Goal: Communication & Community: Answer question/provide support

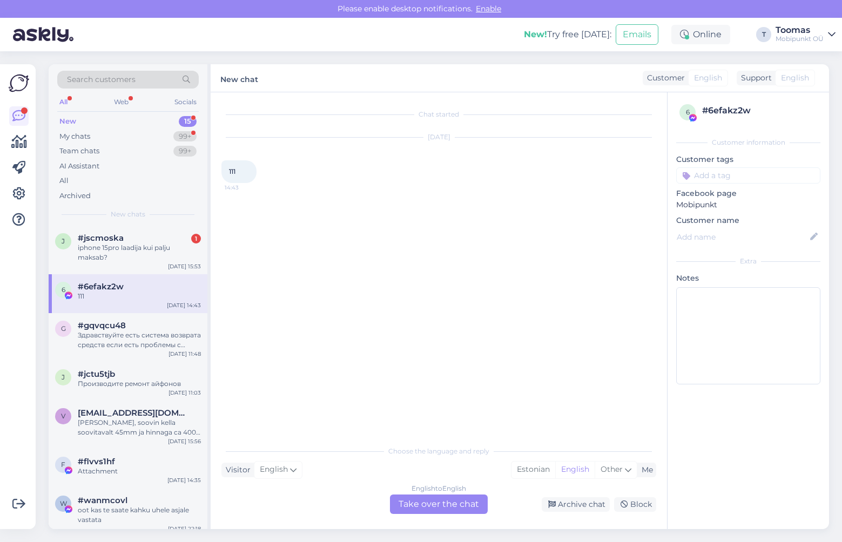
click at [121, 231] on div "j #jscmoska 1 iphone 15pro laadija kui palju maksab? [DATE] 15:53" at bounding box center [128, 250] width 159 height 49
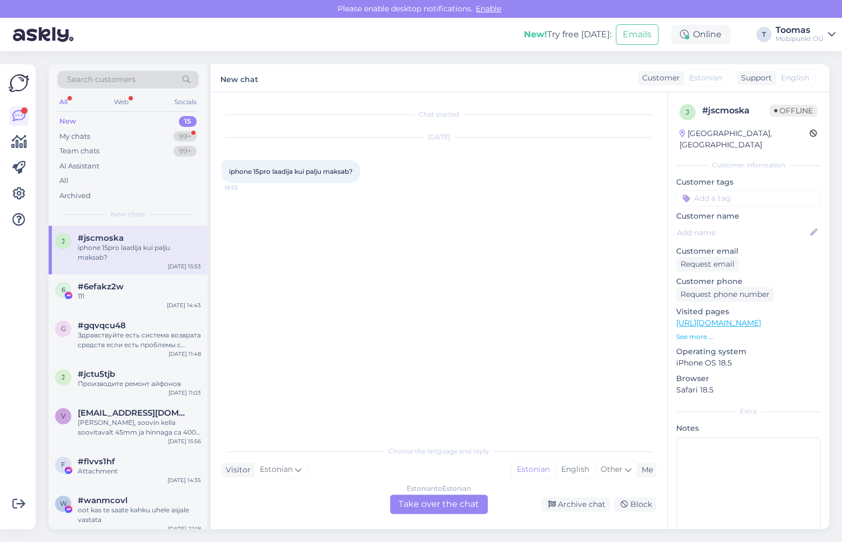
click at [416, 497] on div "Estonian to Estonian Take over the chat" at bounding box center [439, 503] width 98 height 19
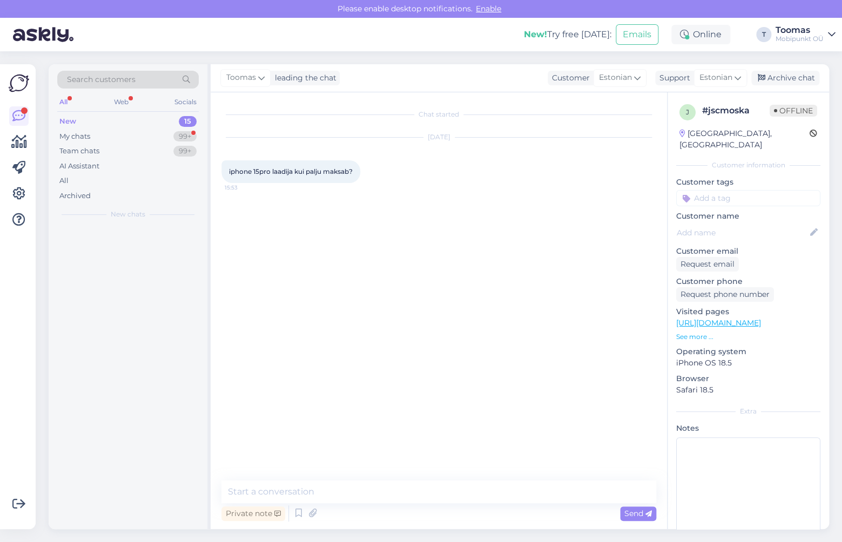
click at [414, 496] on textarea at bounding box center [438, 491] width 435 height 23
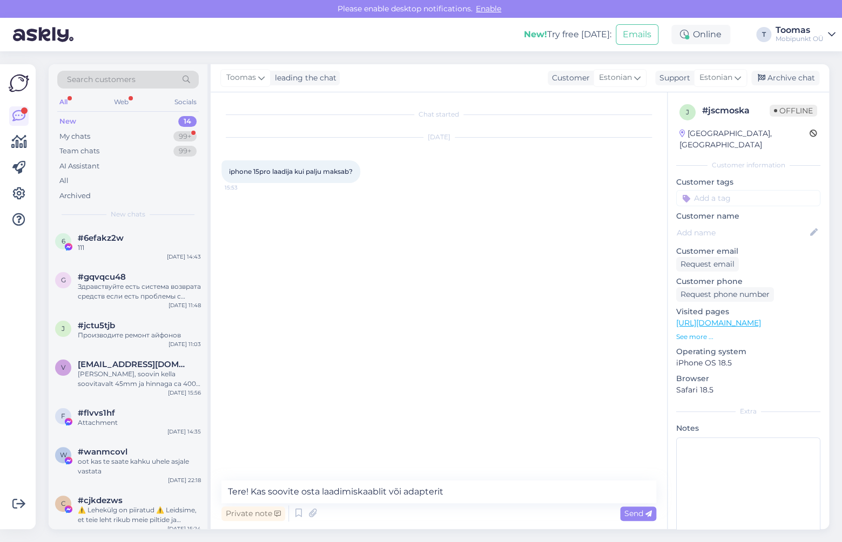
type textarea "Tere! Kas soovite osta laadimiskaablit või adapterit?"
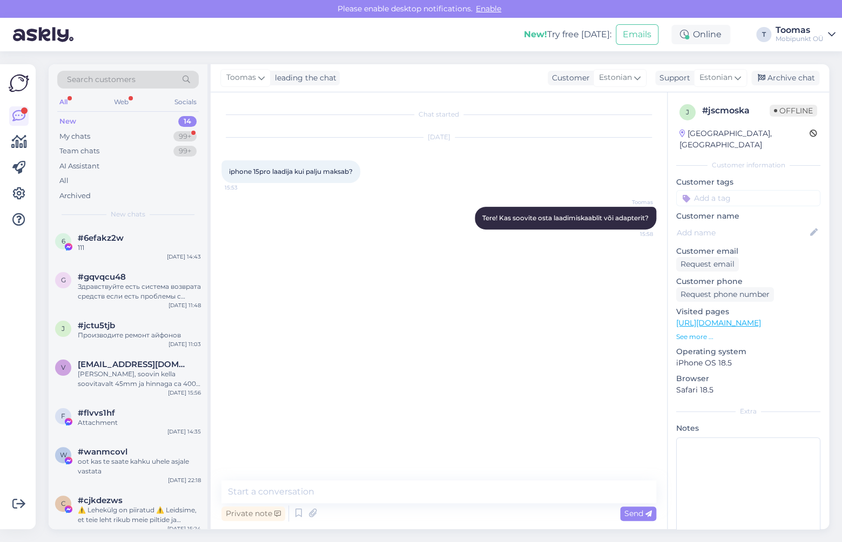
click at [199, 140] on div "Search customers All Web Socials New 14 My chats 99+ Team chats 99+ AI Assistan…" at bounding box center [128, 144] width 159 height 161
click at [188, 134] on div "99+" at bounding box center [184, 136] width 23 height 11
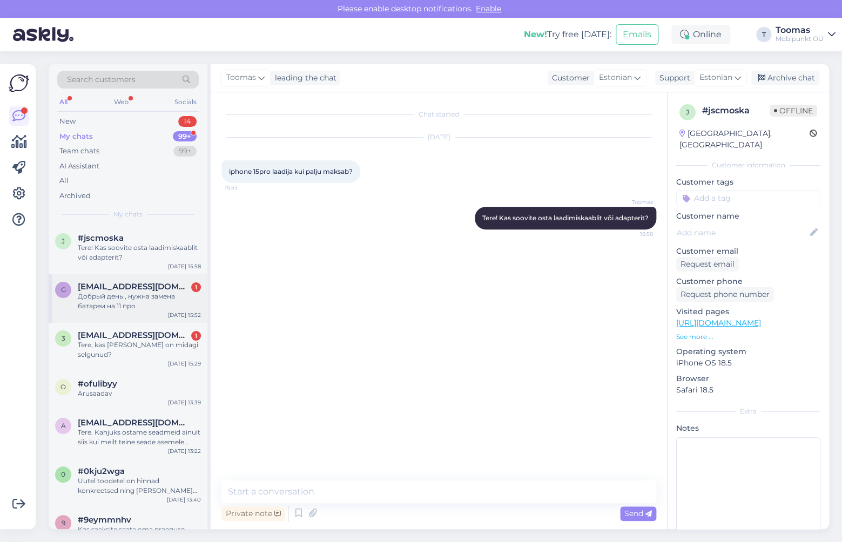
drag, startPoint x: 154, startPoint y: 291, endPoint x: 165, endPoint y: 297, distance: 12.8
click at [154, 291] on div "Добрый день , нужна замена батареи на 11 про" at bounding box center [139, 300] width 123 height 19
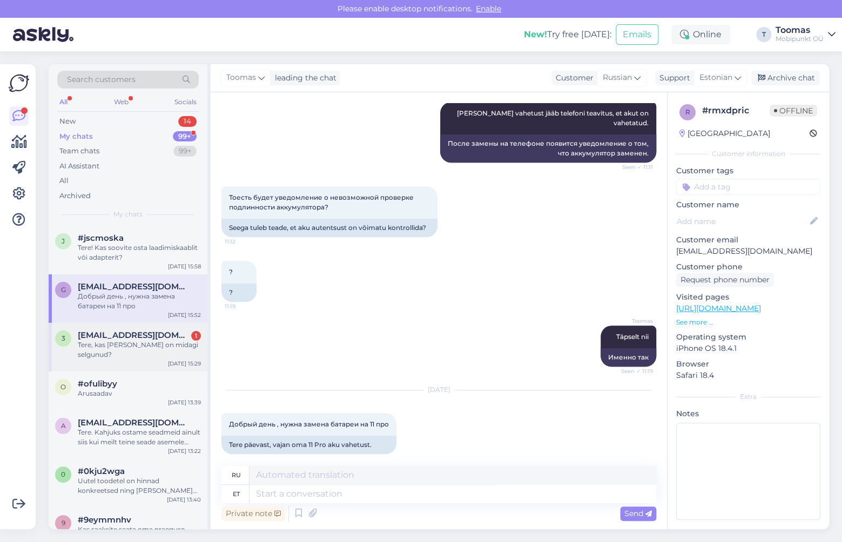
click at [147, 331] on span "[EMAIL_ADDRESS][DOMAIN_NAME]" at bounding box center [134, 335] width 112 height 10
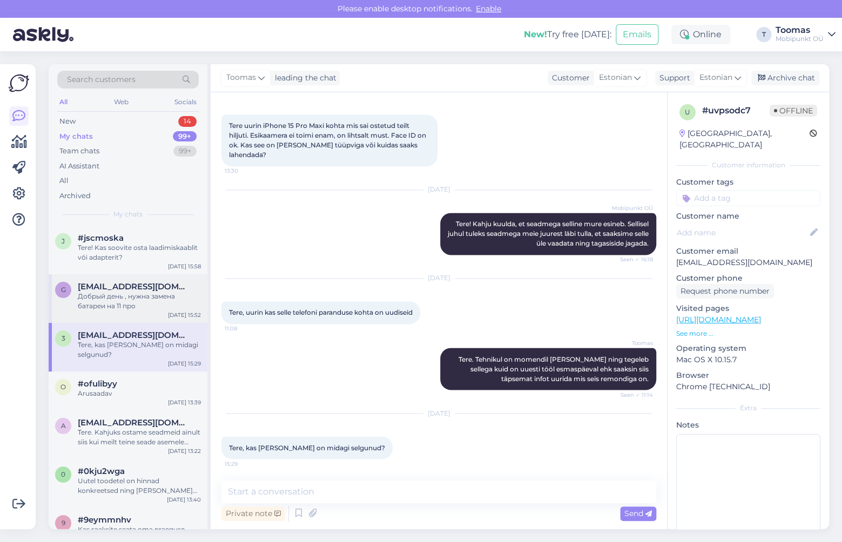
click at [156, 294] on div "Добрый день , нужна замена батареи на 11 про" at bounding box center [139, 300] width 123 height 19
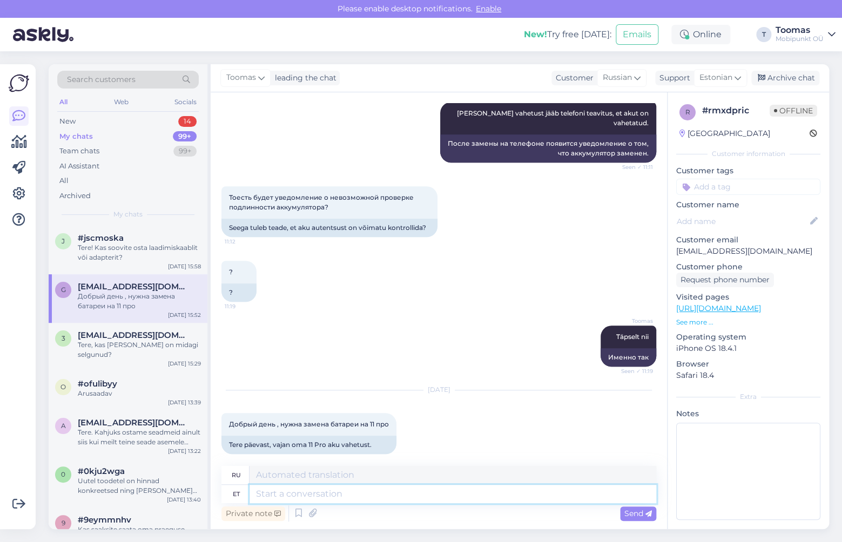
click at [344, 493] on textarea at bounding box center [452, 494] width 406 height 18
type textarea "Tere."
type textarea "Привет."
type textarea "Tere. Võite m"
type textarea "Привет. Можно."
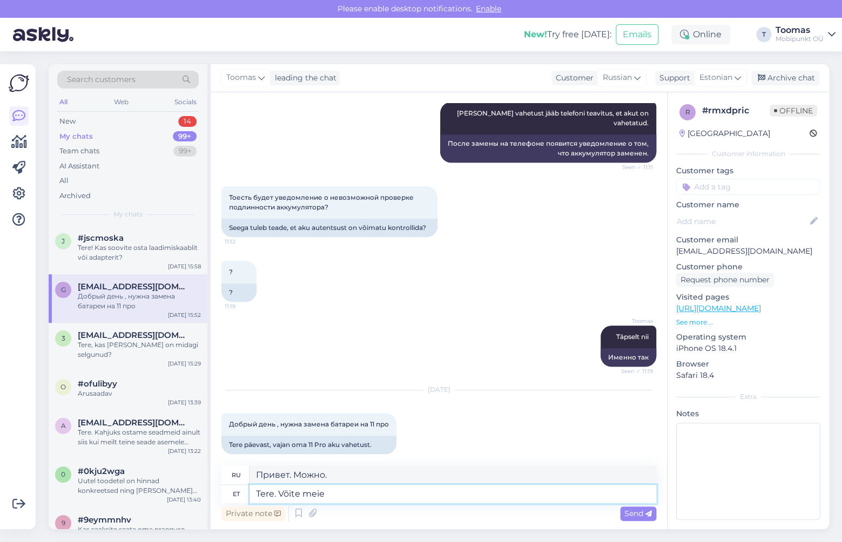
type textarea "Tere. Võite meie e"
type textarea "Здравствуйте. Вы можете связаться с нами."
type textarea "Tere. Võite meie esindusest lä"
type textarea "Здравствуйте. Вы можете связаться с нашим офисом."
type textarea "Tere. Võite meie esindusest läbi t"
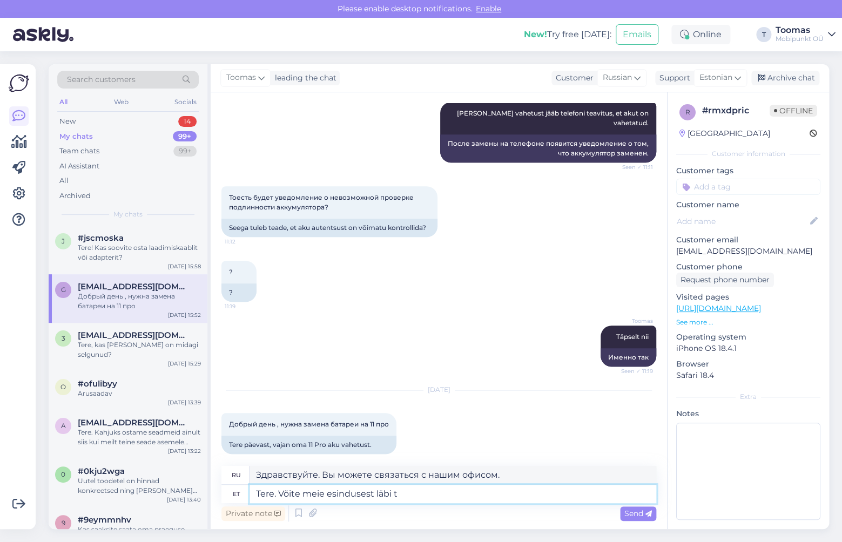
type textarea "Здравствуйте. Вы можете зайти к нам в офис."
type textarea "Tere. Võite meie esindusest läbi tulla ning s"
type textarea "Здравствуйте. Вы можете зайти к нам в офис и"
type textarea "Tere. Võite meie esindusest läbi tulla ning saame"
type textarea "Здравствуйте. Вы можете прийти к нам в офис, и мы можем..."
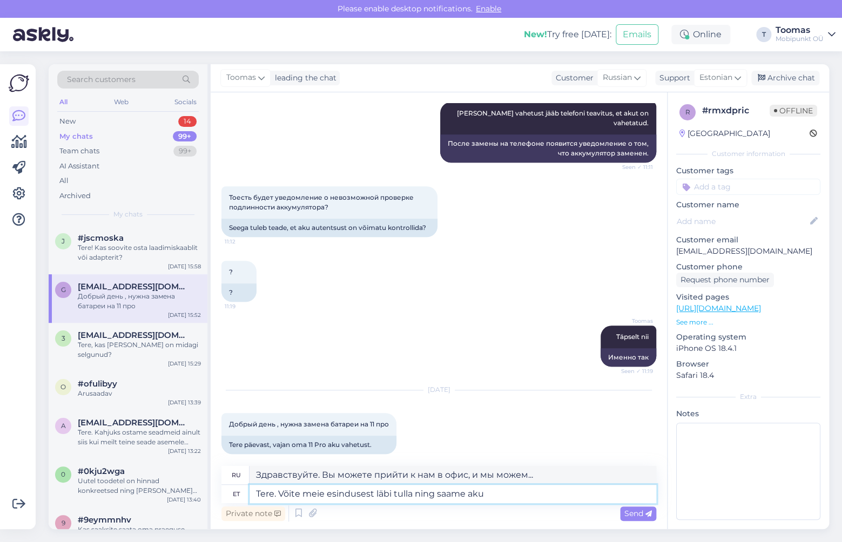
type textarea "Tere. Võite meie esindusest läbi tulla ning saame aku"
type textarea "Здравствуйте. Вы можете приехать к нам в офис, и мы заберём аккумулятор."
type textarea "Tere. Võite meie esindusest läbi tulla ning saame aku tunni jo"
type textarea "Здравствуйте. Вы можете прийти к нам в офис, и мы проведём вам урок по аккумуля…"
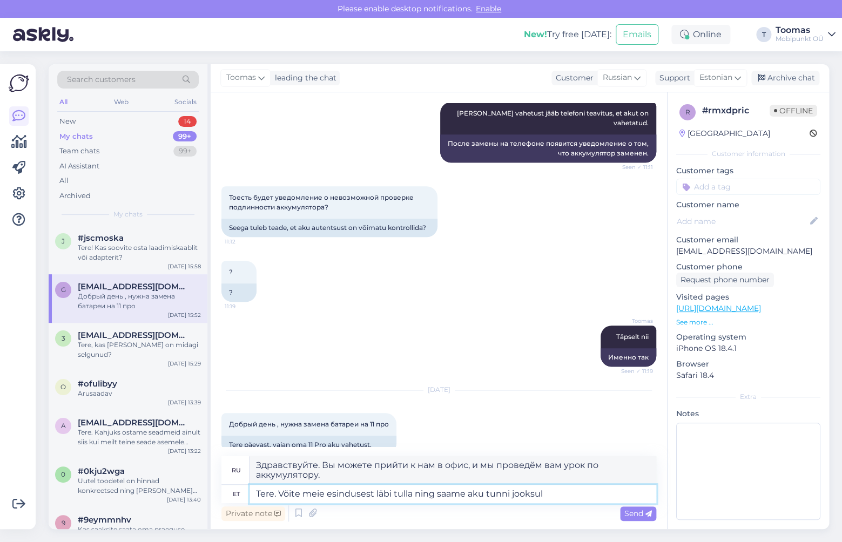
type textarea "Tere. Võite meie esindusest läbi tulla ning saame aku tunni jooksul v"
type textarea "Здравствуйте. Вы можете приехать к нам в офис, и мы доставим аккумулятор в тече…"
type textarea "Tere. Võite meie esindusest läbi tulla ning saame aku tunni jooksul vahetatud"
type textarea "Здравствуйте. Приезжайте к нам в офис, и мы заменим аккумулятор в течение часа."
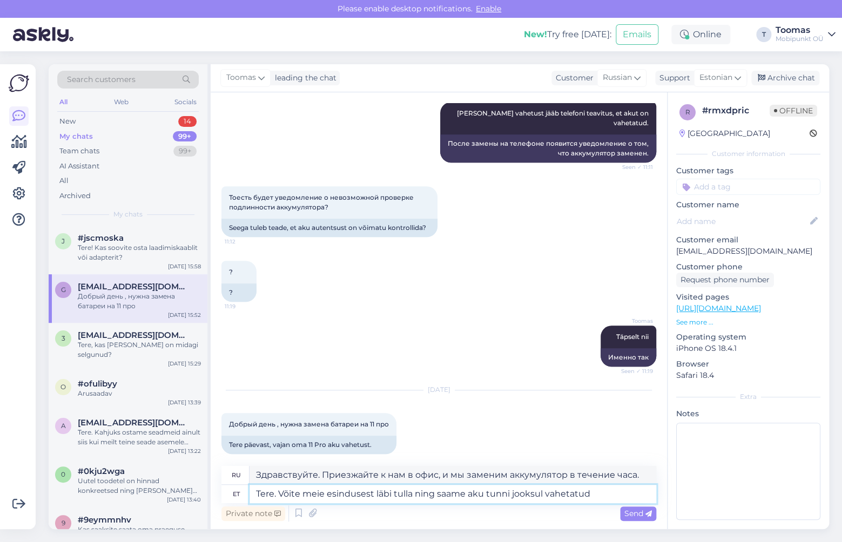
type textarea "Tere. Võite meie esindusest läbi tulla ning saame aku tunni jooksul vahetatud."
type textarea "Здравствуйте. Вы можете приехать к нам в автосалон, и мы заменим аккумулятор в …"
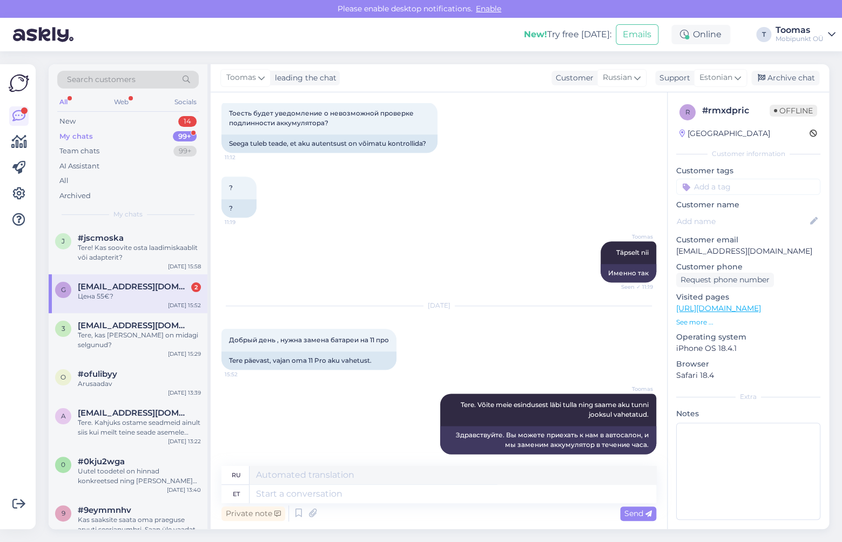
scroll to position [476, 0]
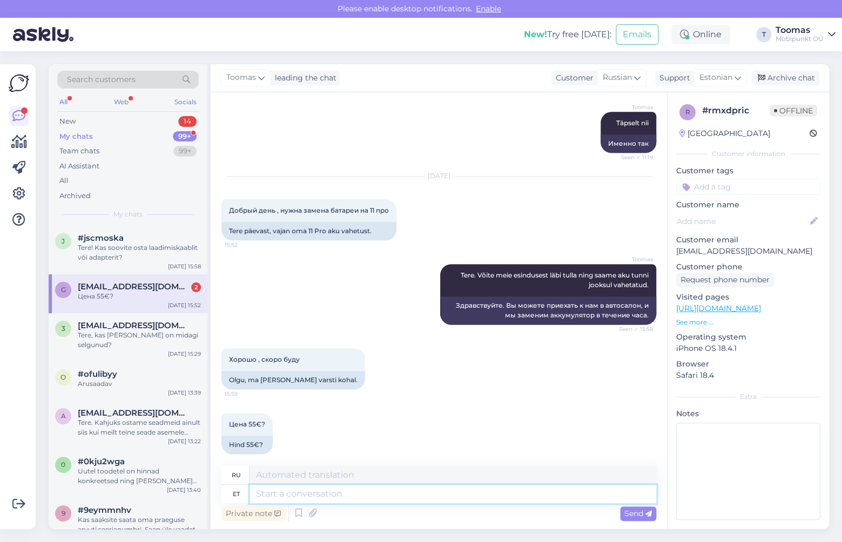
click at [279, 493] on textarea at bounding box center [452, 494] width 406 height 18
type textarea "Täpse"
type textarea "Точный"
type textarea "Täpselt n"
type textarea "Точно"
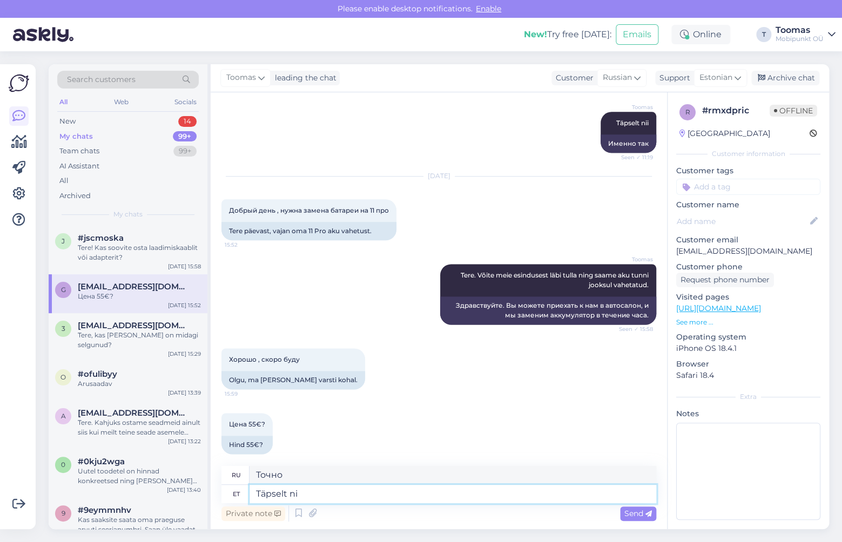
type textarea "Täpselt nii"
type textarea "Именно так"
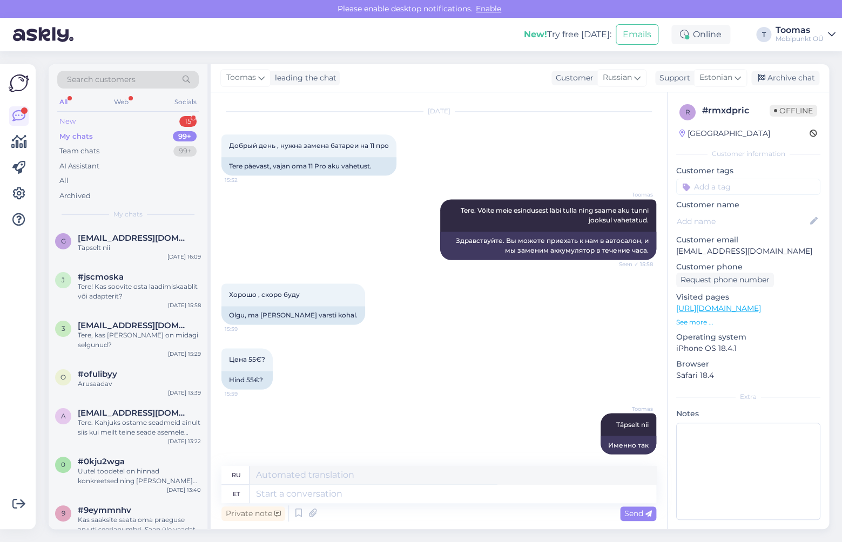
click at [145, 123] on div "New 15" at bounding box center [127, 121] width 141 height 15
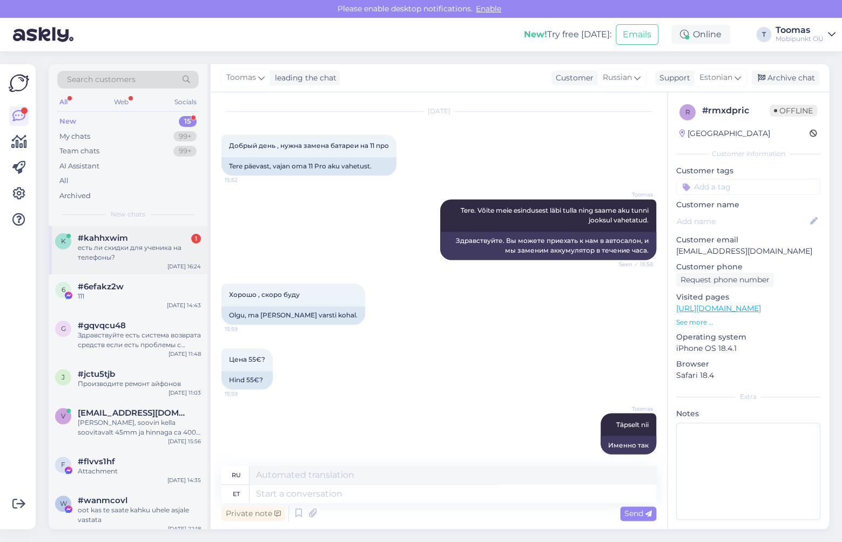
click at [144, 250] on div "есть ли скидки для ученика на телефоны?" at bounding box center [139, 252] width 123 height 19
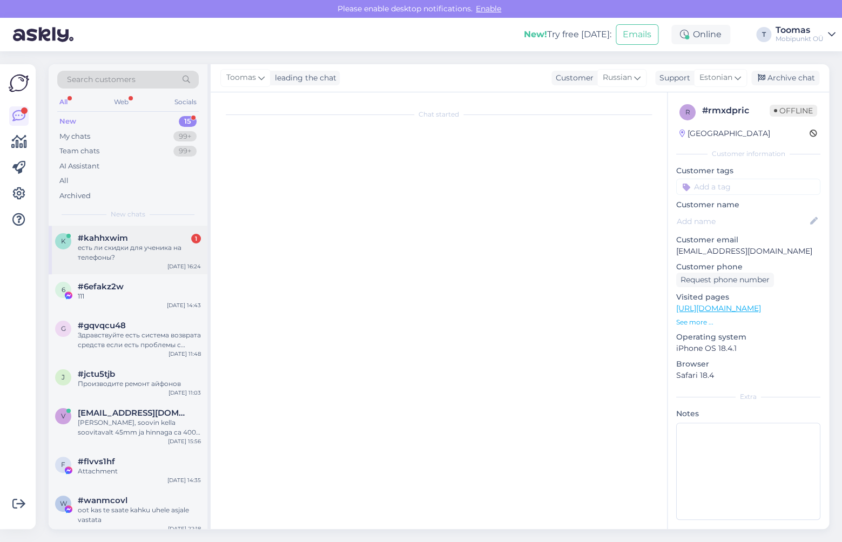
scroll to position [0, 0]
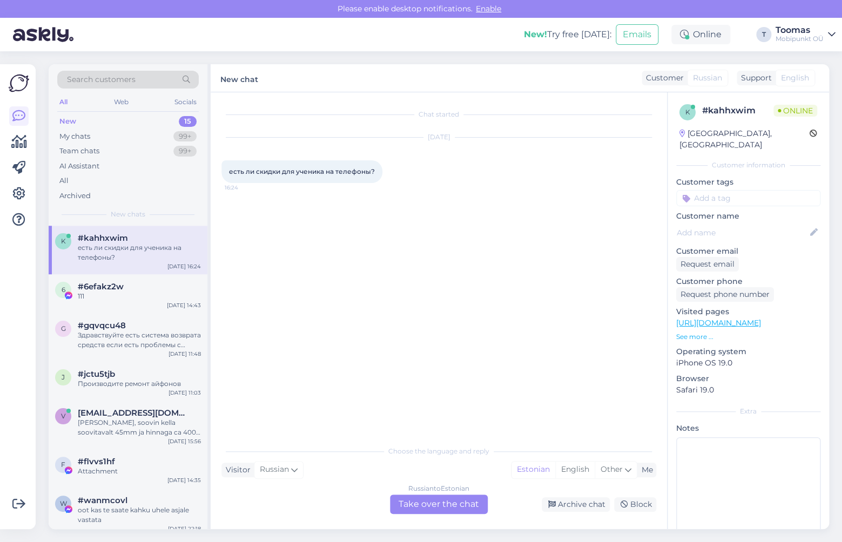
click at [442, 499] on div "Russian to Estonian Take over the chat" at bounding box center [439, 503] width 98 height 19
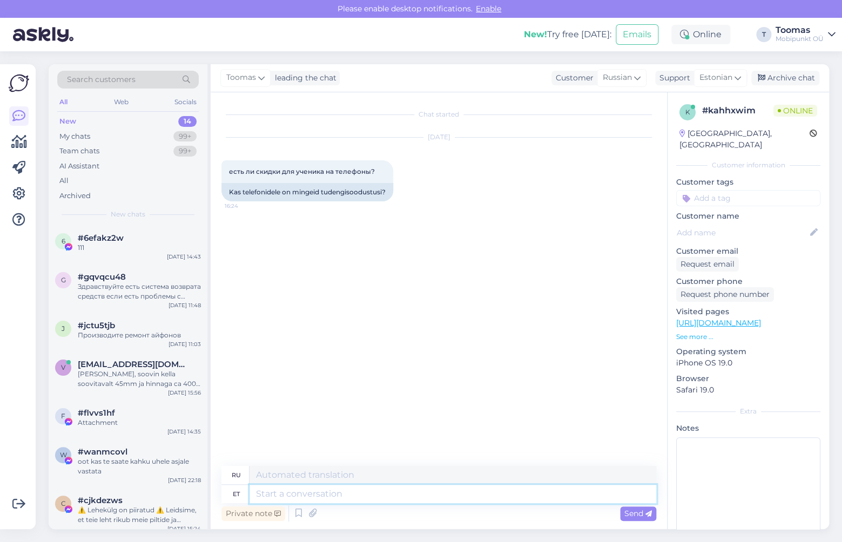
click at [325, 486] on textarea at bounding box center [452, 494] width 406 height 18
type textarea "Eraldi"
type textarea "Отдельно"
type textarea "[PERSON_NAME]"
type textarea "Специальные скидки"
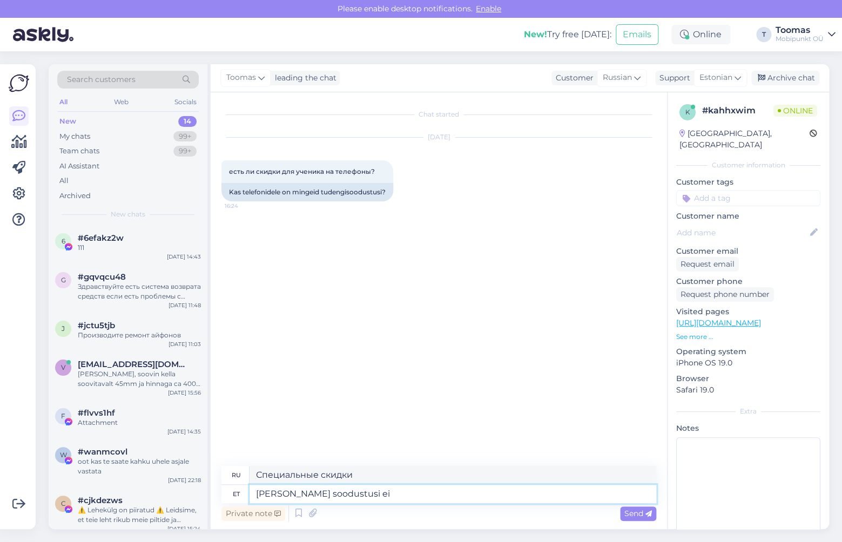
type textarea "[PERSON_NAME] soodustusi ei o"
type textarea "Никаких специальных скидок."
type textarea "[PERSON_NAME] soodustusi ei ole."
type textarea "Специальных скидок нет."
type textarea "[PERSON_NAME] soodustusi ei ole kuid mom"
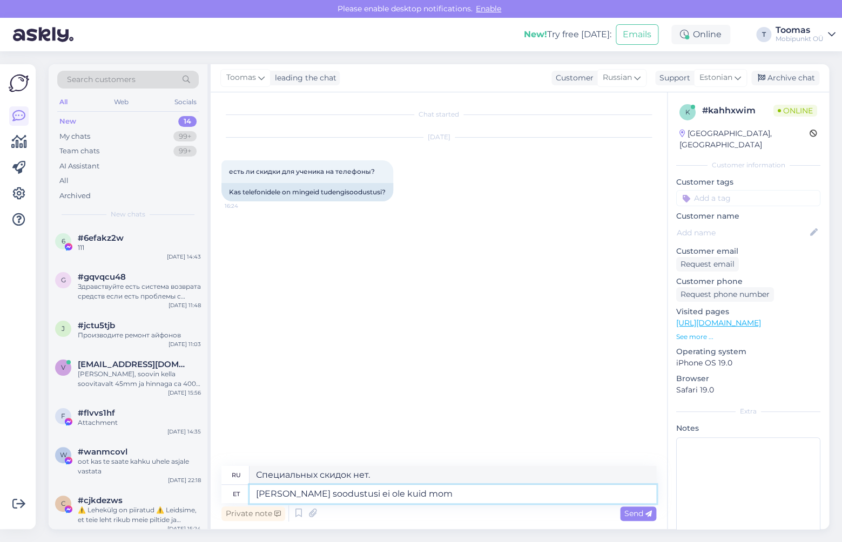
type textarea "Специальных скидок нет, но"
type textarea "[PERSON_NAME] soodustusi ei ole kuid momendil on"
type textarea "На данный момент специальных скидок нет."
type textarea "[PERSON_NAME] soodustusi ei ole kuid momendil on mei"
type textarea "Специальных скидок нет, но на данный момент есть"
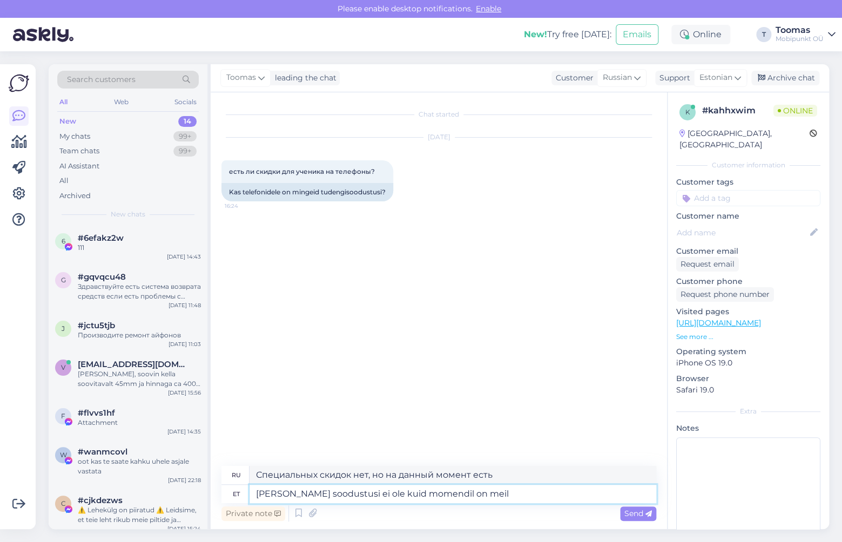
type textarea "[PERSON_NAME] soodustusi ei ole kuid momendil on meil"
type textarea "Специальных скидок нет, но на данный момент у нас есть"
type textarea "[PERSON_NAME] soodustusi ei ole kuid momendil on meil niisama e"
type textarea "Никаких специальных скидок нет, но на данный момент у нас есть только это"
type textarea "[PERSON_NAME] soodustusi ei ole kuid momendil on meil niisama erinevaid soo"
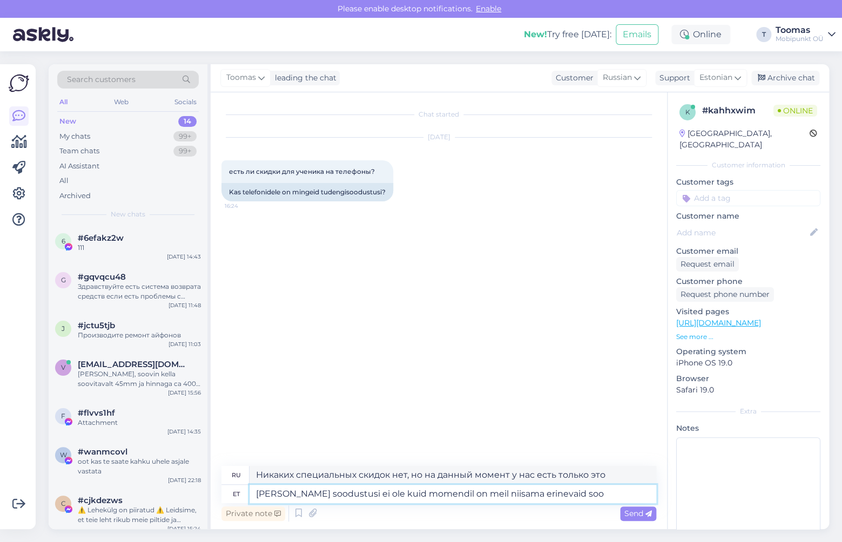
type textarea "Специальных скидок нет, но на данный момент у нас действуют различные скидки."
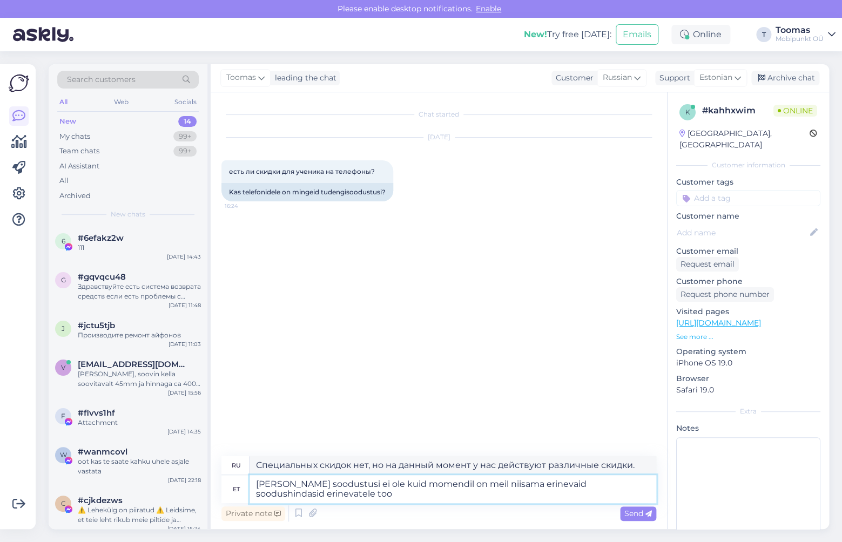
type textarea "[PERSON_NAME] soodustusi ei ole kuid momendil on meil niisama erinevaid soodush…"
type textarea "Отдельных скидок нет, но на данный момент у нас действуют разные цены на разные…"
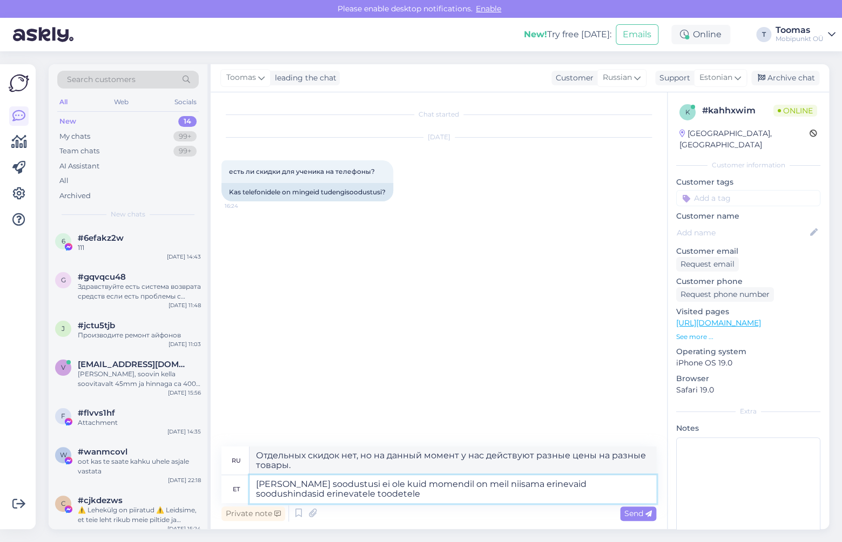
type textarea "[PERSON_NAME] soodustusi ei ole kuid momendil on meil niisama erinevaid soodush…"
type textarea "Отдельных скидок нет, но на данный момент у нас действуют разные цены со скидко…"
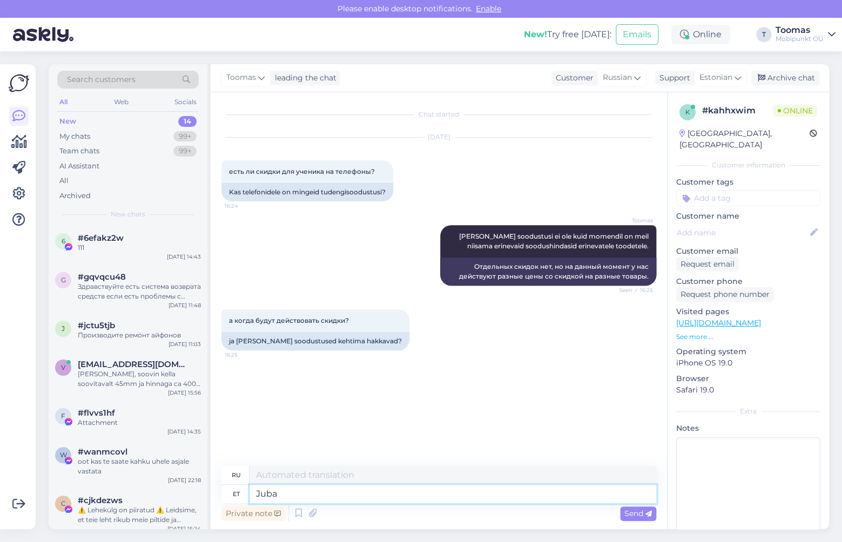
type textarea "[PERSON_NAME]"
type textarea "Уже"
type textarea "[PERSON_NAME]"
type textarea "Уже действителен"
type textarea "Juba kehtivad ning k"
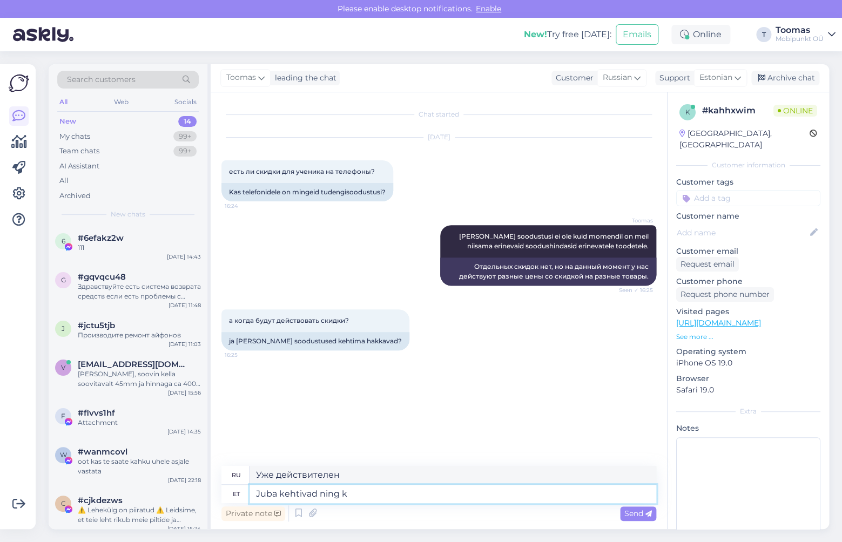
type textarea "Уже действителен [PERSON_NAME]"
type textarea "Juba kehtivad ning kuni se"
type textarea "Уже действует и до"
type textarea "Juba kehtivad ning [PERSON_NAME] kuu l"
type textarea "Уже действует и действует до этого месяца"
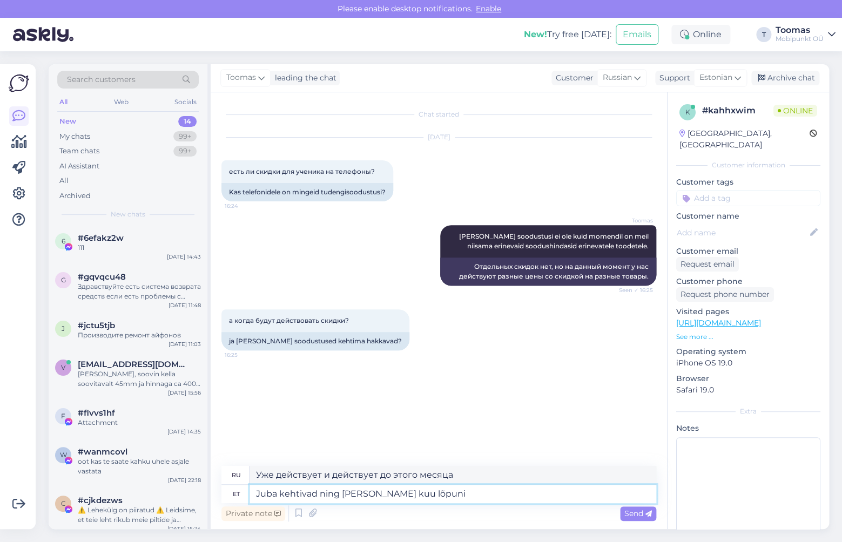
type textarea "Juba kehtivad ning [PERSON_NAME] kuu lõpuni!"
type textarea "Уже действует и действует до конца этого месяца!"
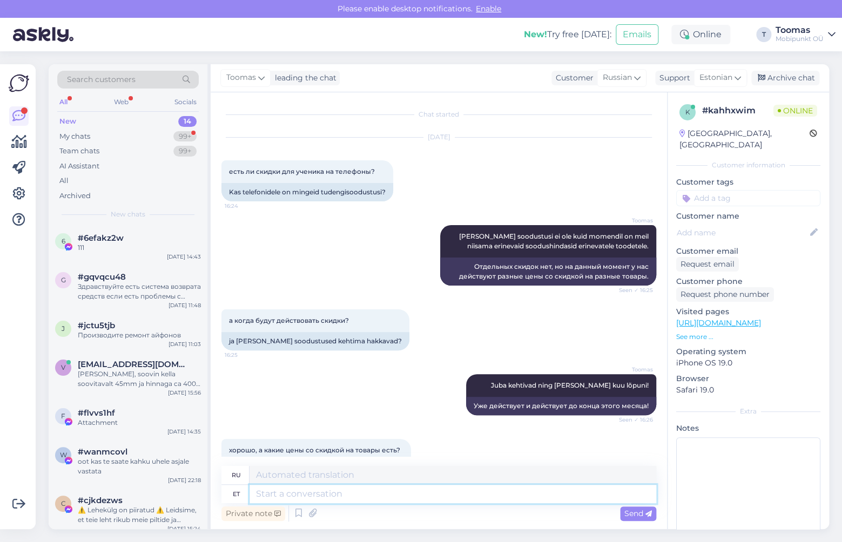
scroll to position [36, 0]
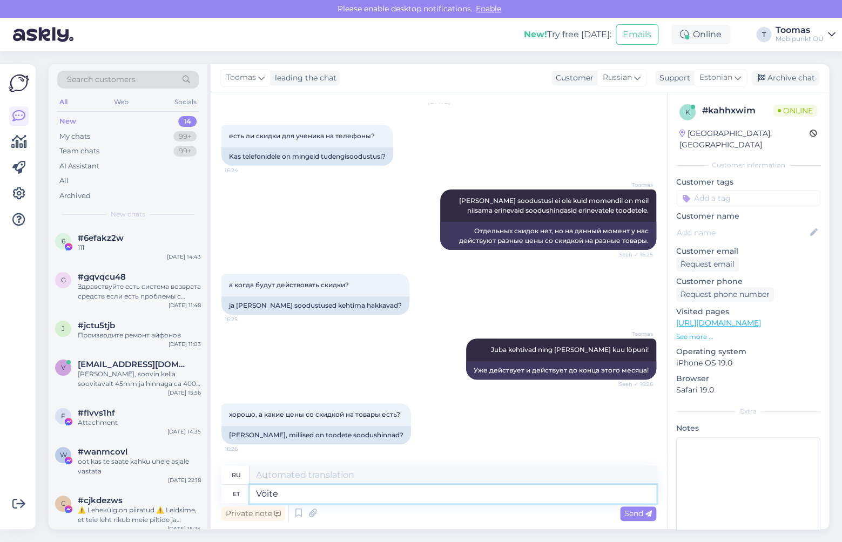
type textarea "Võite s"
type textarea "Ты можешь"
type textarea "Võite siit"
type textarea "Вы можете здесь"
type textarea "Võite"
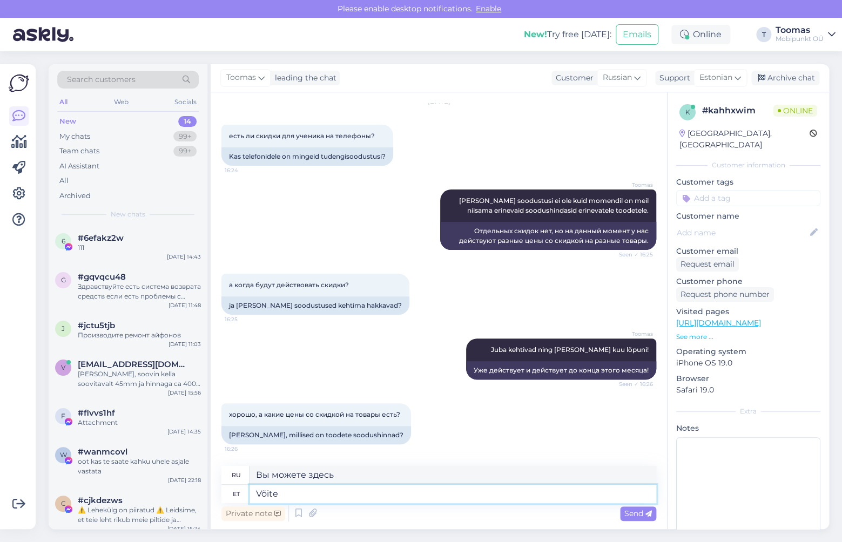
type textarea "Ты можешь"
type textarea "V"
type textarea "Siin s"
type textarea "Здесь"
type textarea "Siin saate"
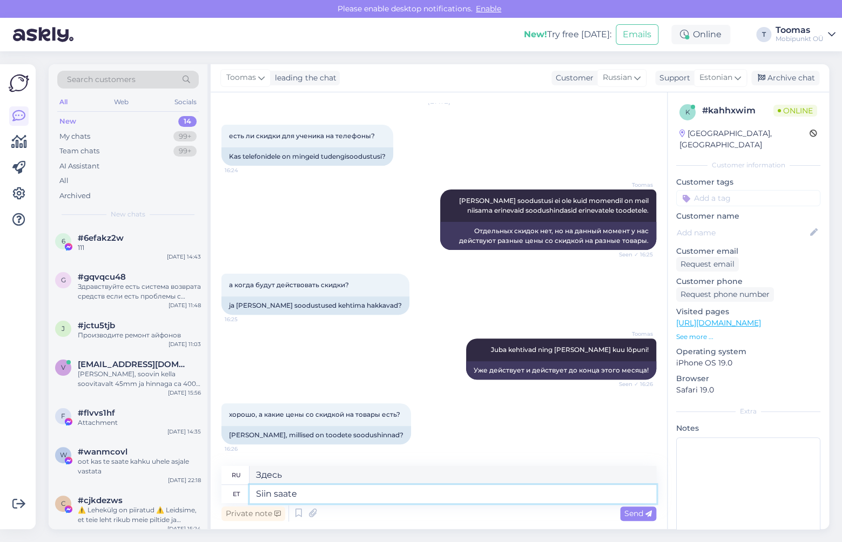
type textarea "Здесь вы можете"
type textarea "Siin saate täpsemalt"
type textarea "Здесь вы можете узнать больше."
type textarea "Siin saate täpsemalt kampaaniaga t"
type textarea "Подробнее о кампании можно узнать здесь."
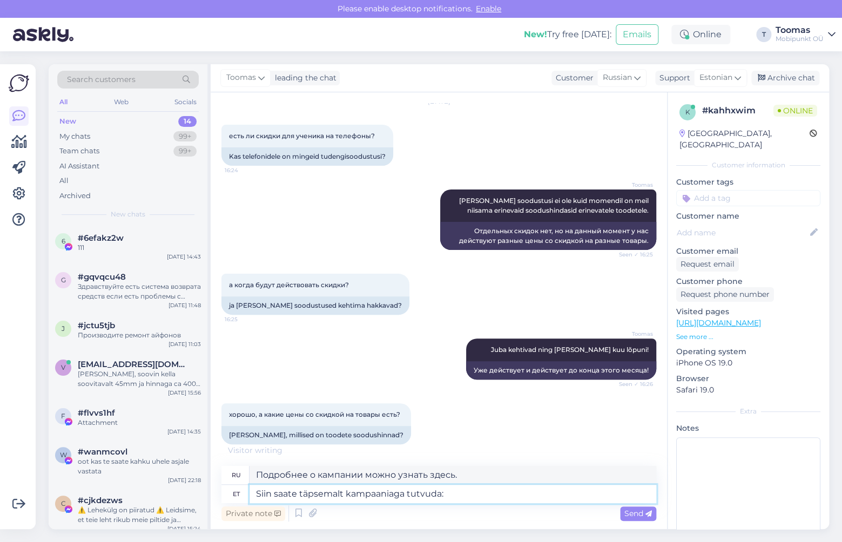
type textarea "Siin saate täpsemalt kampaaniaga tutvuda:"
type textarea "Подробнее о кампании можно узнать здесь:"
paste textarea "[URL][DOMAIN_NAME]"
type textarea "Siin saate täpsemalt kampaaniaga tutvuda: [URL][DOMAIN_NAME]"
type textarea "Подробнее о кампании можно узнать здесь: [URL][DOMAIN_NAME]"
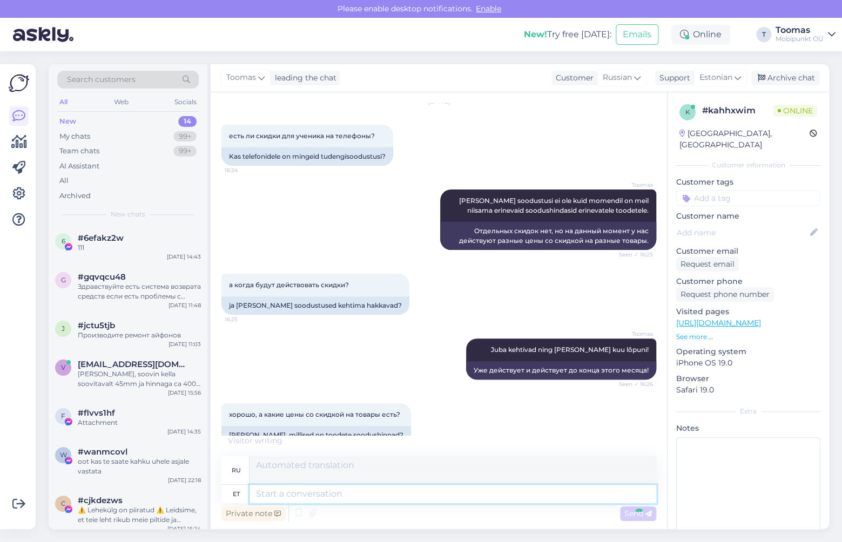
scroll to position [120, 0]
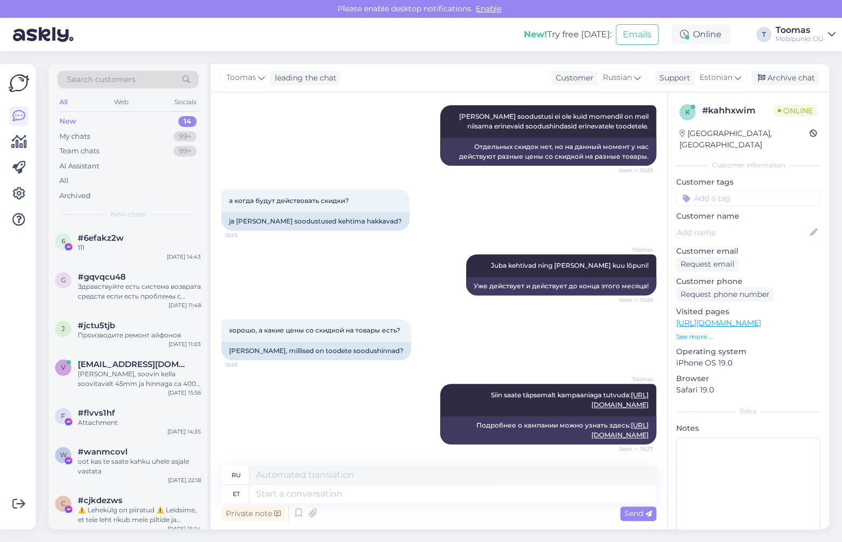
click at [745, 318] on link "[URL][DOMAIN_NAME]" at bounding box center [718, 323] width 85 height 10
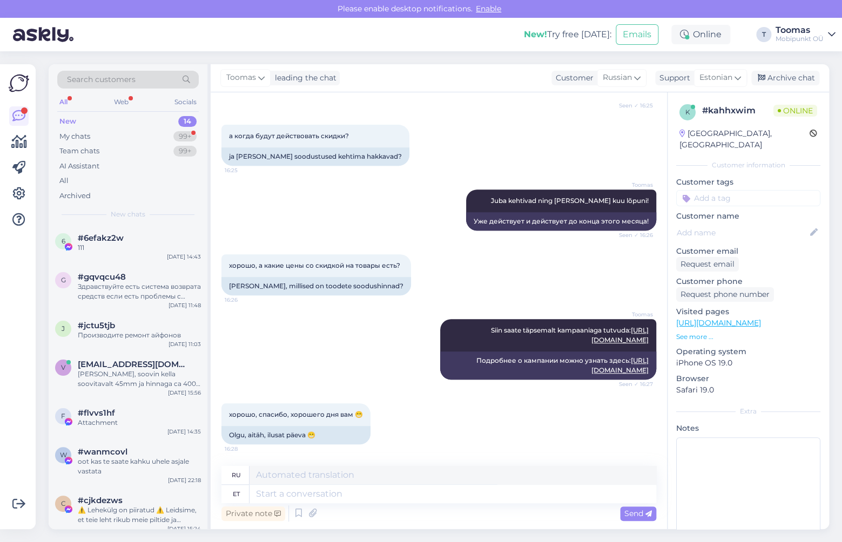
scroll to position [185, 0]
click at [368, 486] on textarea at bounding box center [452, 494] width 406 height 18
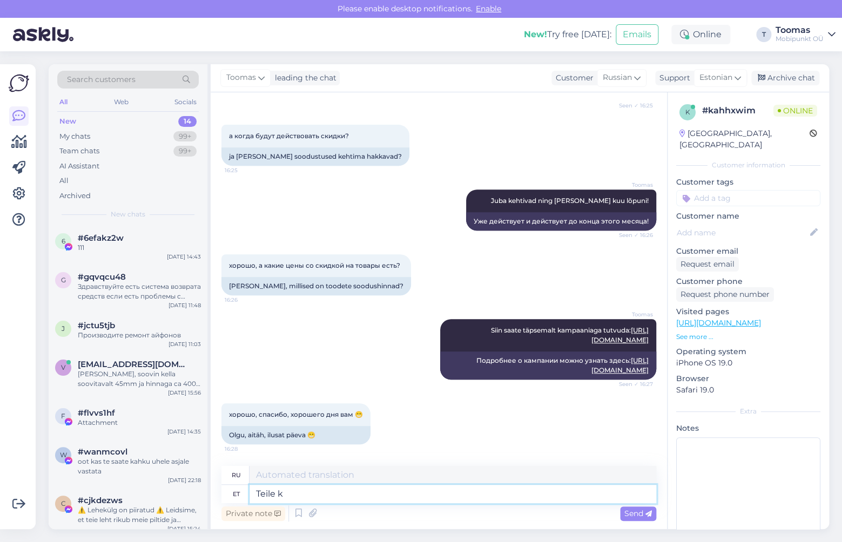
type textarea "Teile ka"
type textarea "Для тебя"
type textarea "Teile ka!"
type textarea "И Вам того же!"
